Goal: Obtain resource: Download file/media

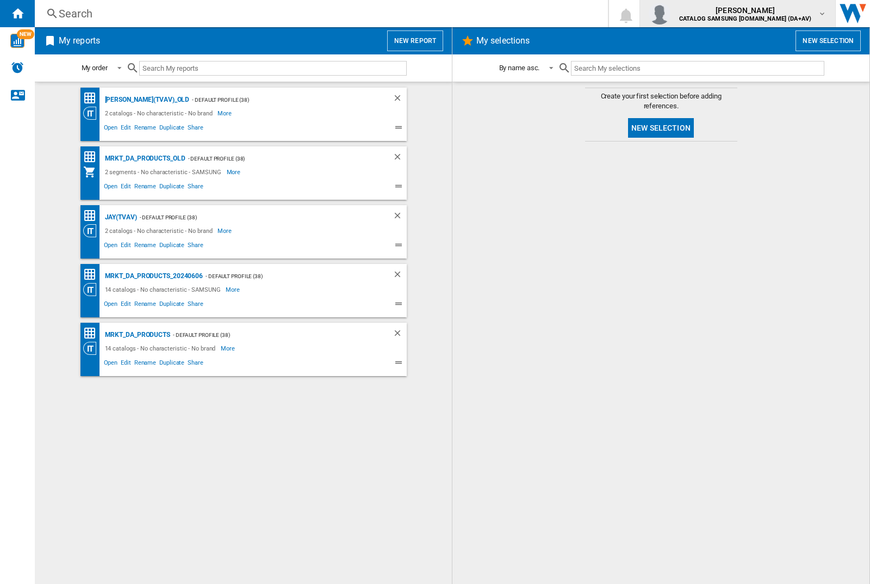
click at [671, 14] on img "button" at bounding box center [660, 14] width 22 height 22
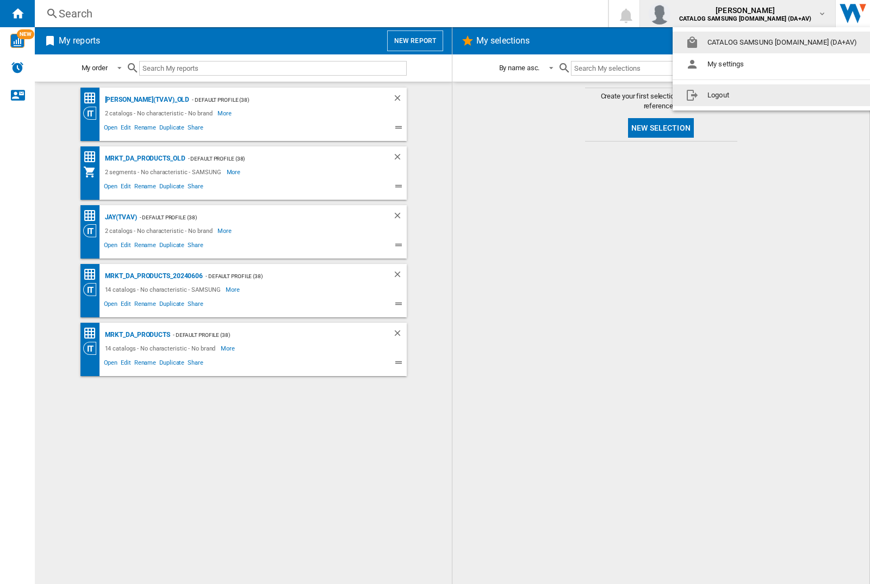
click at [757, 95] on button "Logout" at bounding box center [774, 95] width 202 height 22
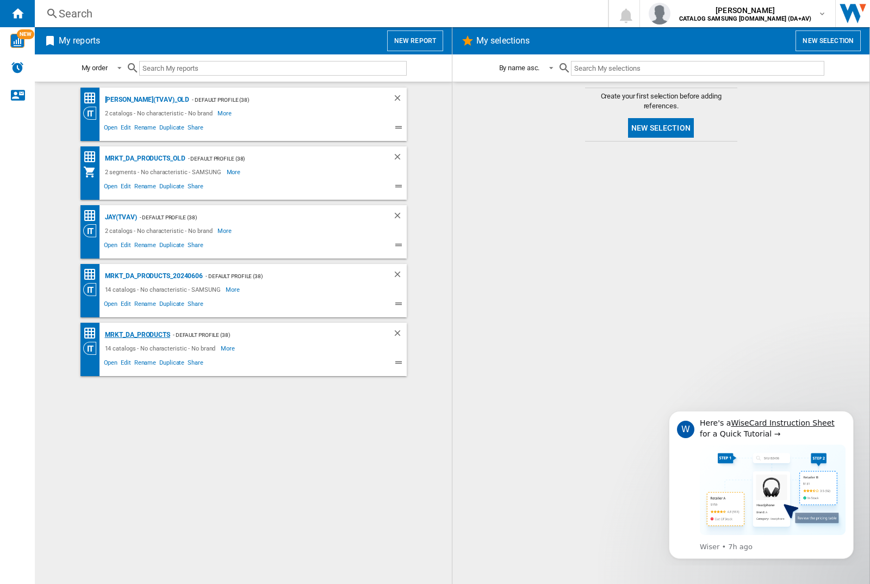
click at [137, 334] on div "MRKT_DA_PRODUCTS" at bounding box center [136, 335] width 68 height 14
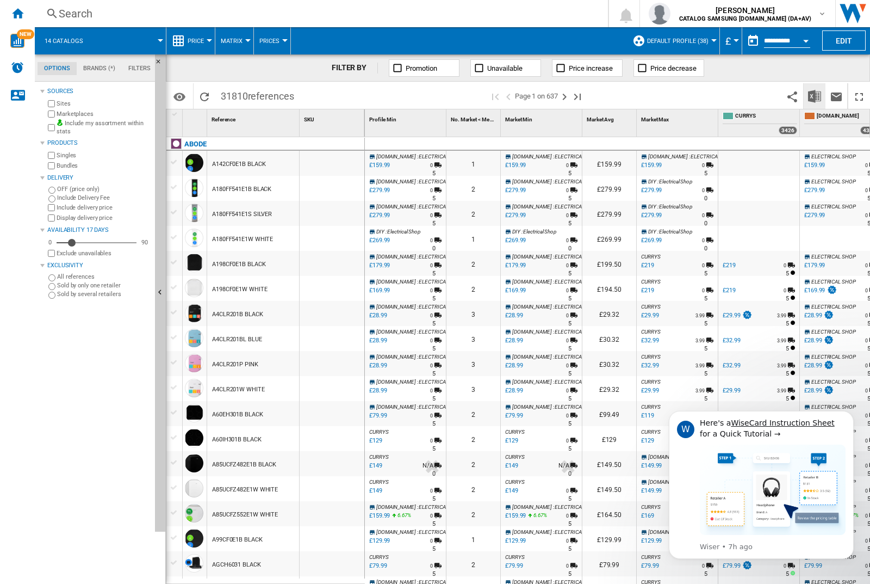
click at [814, 95] on img "Download in Excel" at bounding box center [814, 96] width 13 height 13
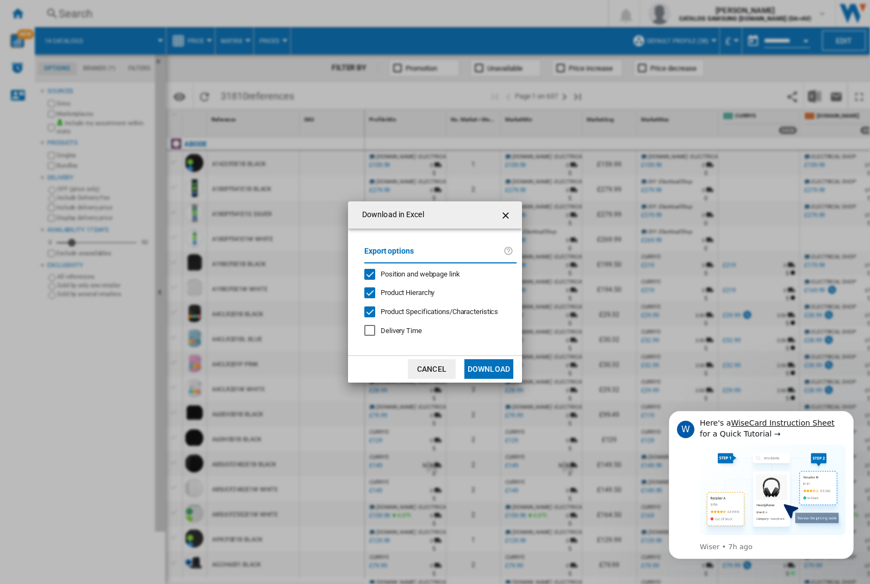
click at [413, 273] on span "Position and webpage link" at bounding box center [420, 274] width 79 height 8
click at [489, 369] on button "Download" at bounding box center [488, 369] width 49 height 20
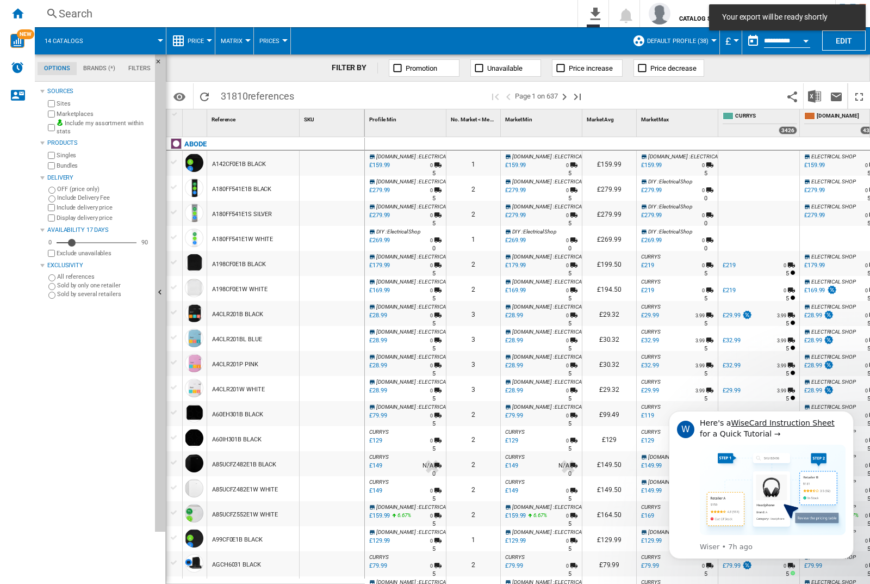
click at [336, 161] on div at bounding box center [332, 163] width 65 height 25
